Goal: Check status: Check status

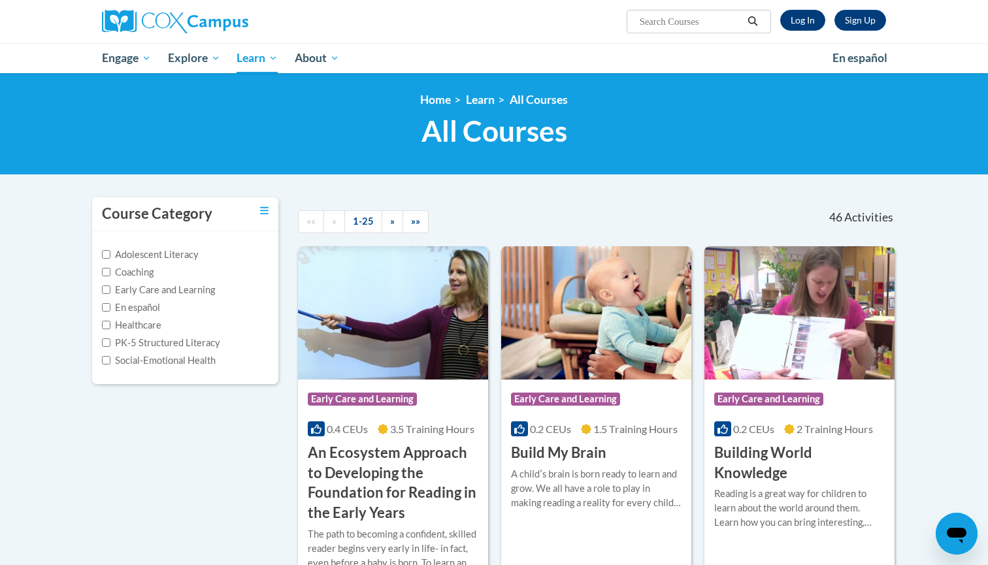
click at [798, 20] on link "Log In" at bounding box center [802, 20] width 45 height 21
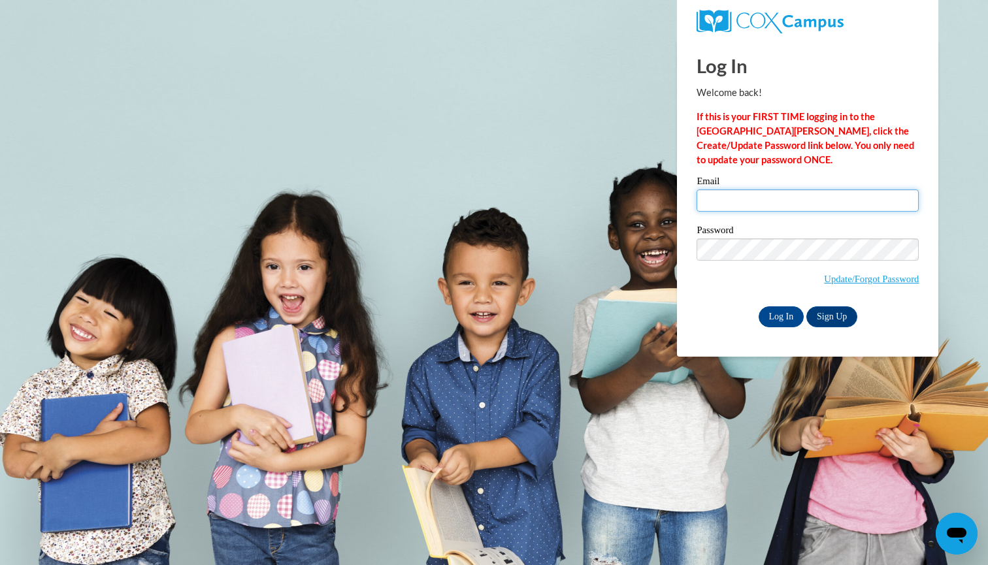
type input "sarah.gambill@scoesc.org"
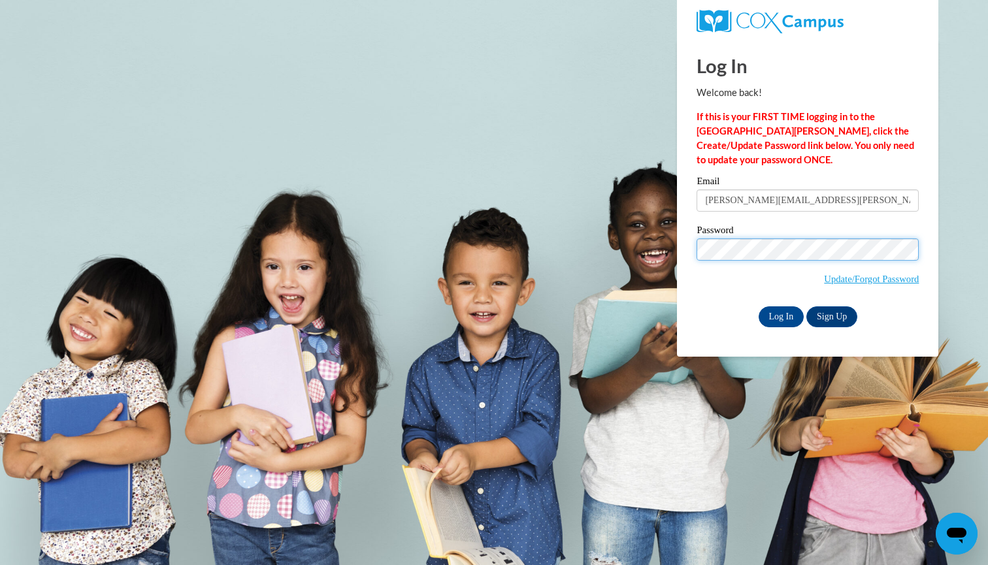
click at [780, 314] on input "Log In" at bounding box center [781, 316] width 46 height 21
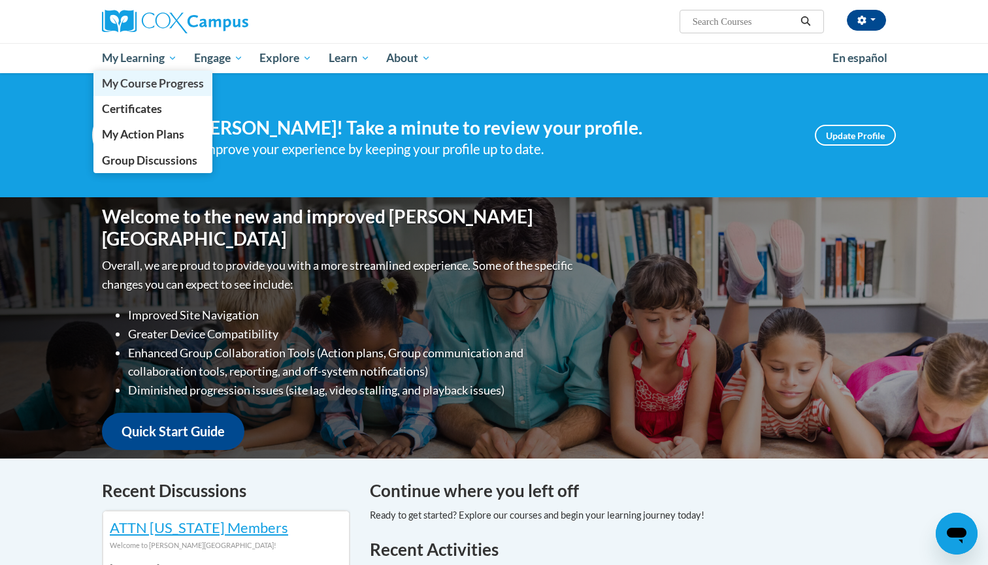
click at [152, 82] on span "My Course Progress" at bounding box center [153, 83] width 102 height 14
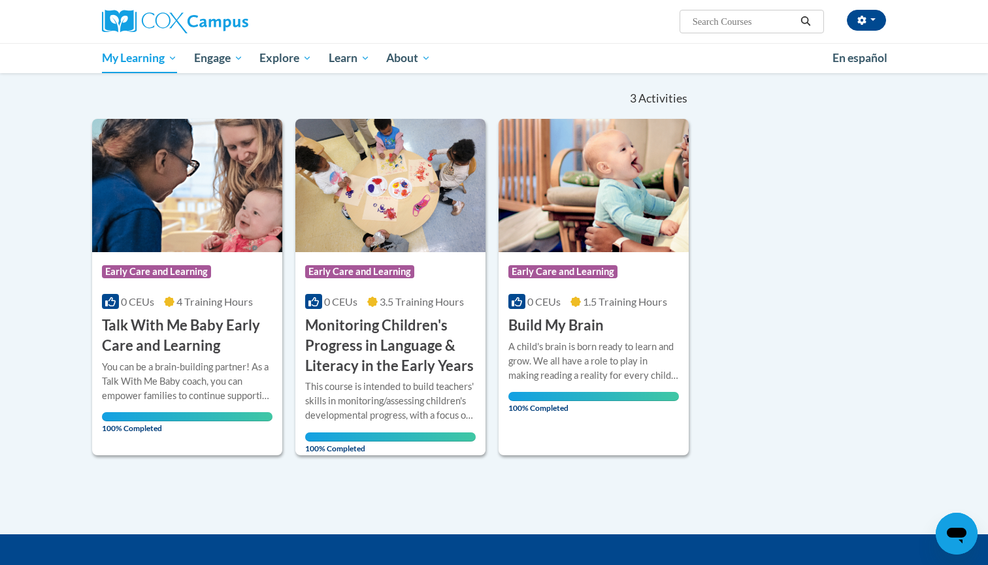
scroll to position [37, 0]
